Goal: Task Accomplishment & Management: Use online tool/utility

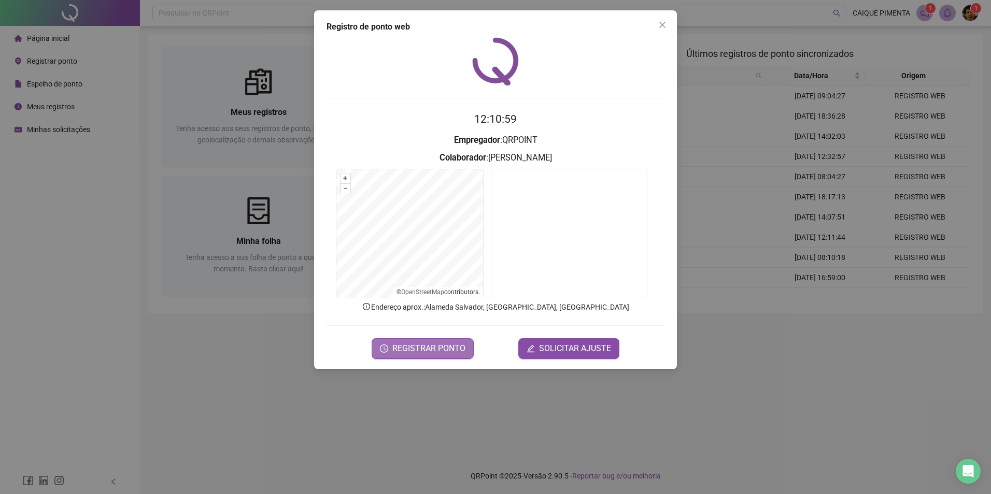
click at [452, 346] on span "REGISTRAR PONTO" at bounding box center [428, 348] width 73 height 12
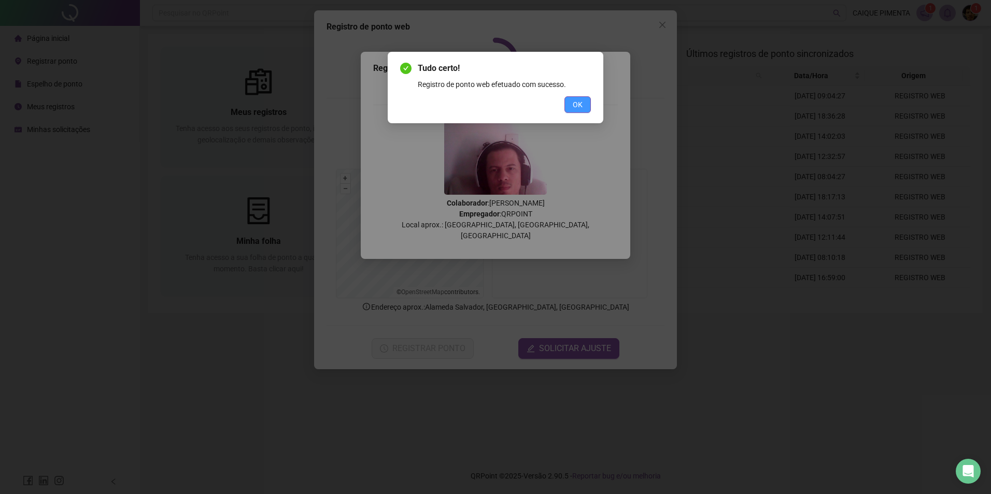
click at [580, 105] on span "OK" at bounding box center [577, 104] width 10 height 11
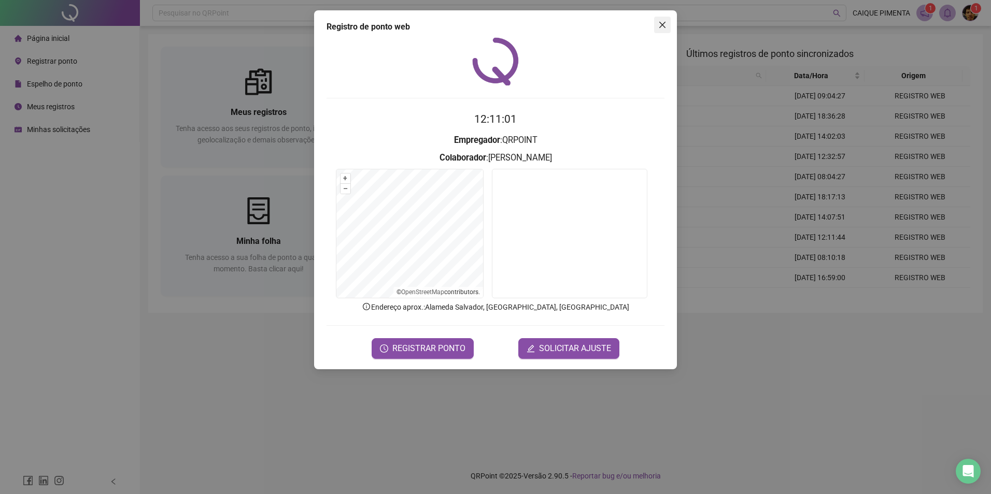
drag, startPoint x: 650, startPoint y: 35, endPoint x: 659, endPoint y: 28, distance: 12.2
click at [651, 34] on div "Registro de ponto web 12:11:01 Empregador : QRPOINT Colaborador : [PERSON_NAME]…" at bounding box center [495, 189] width 363 height 359
click at [660, 27] on icon "close" at bounding box center [662, 25] width 8 height 8
